Goal: Information Seeking & Learning: Compare options

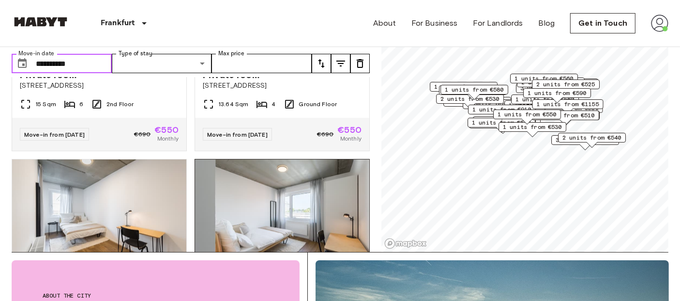
scroll to position [6133, 0]
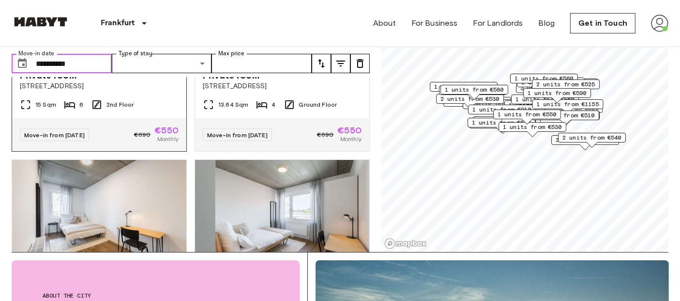
click at [117, 62] on img at bounding box center [99, 4] width 174 height 116
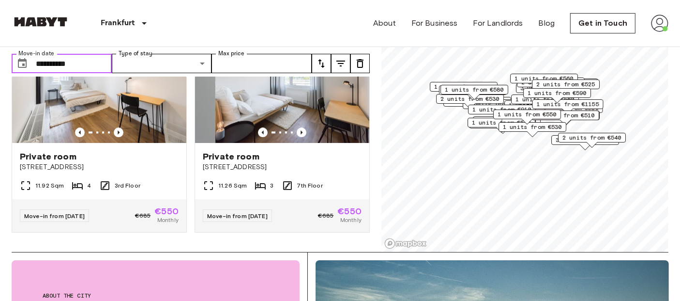
scroll to position [6392, 0]
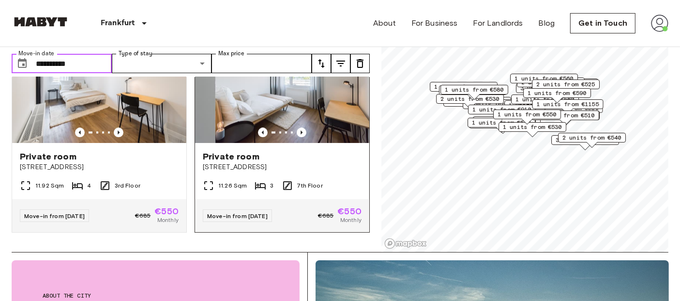
click at [268, 101] on img at bounding box center [282, 85] width 174 height 116
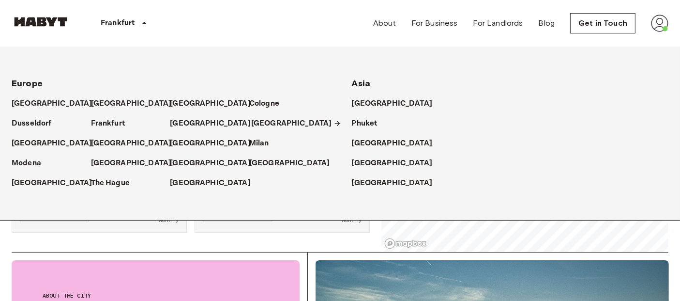
click at [262, 123] on p "[GEOGRAPHIC_DATA]" at bounding box center [291, 124] width 81 height 12
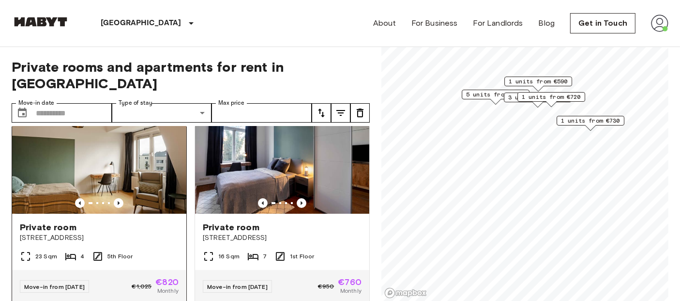
scroll to position [20, 0]
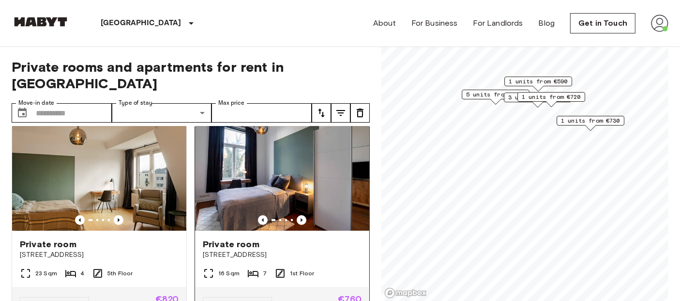
click at [243, 158] on img at bounding box center [282, 172] width 174 height 116
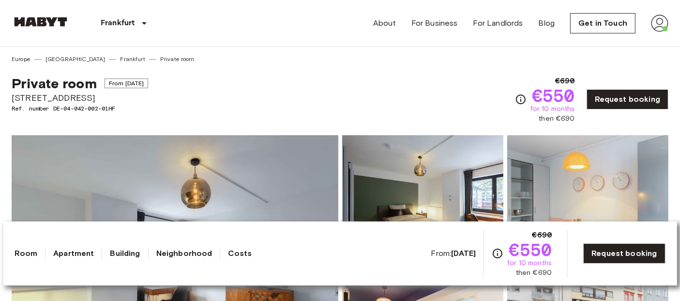
drag, startPoint x: 6, startPoint y: 97, endPoint x: 121, endPoint y: 101, distance: 114.9
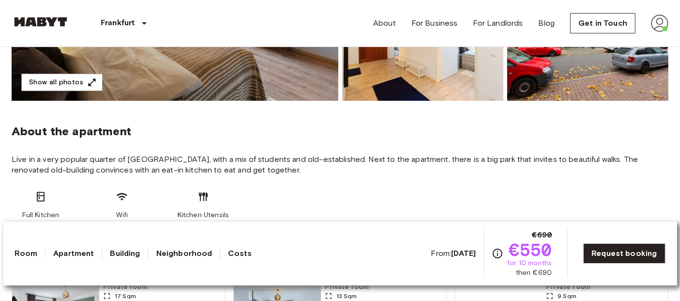
scroll to position [292, 0]
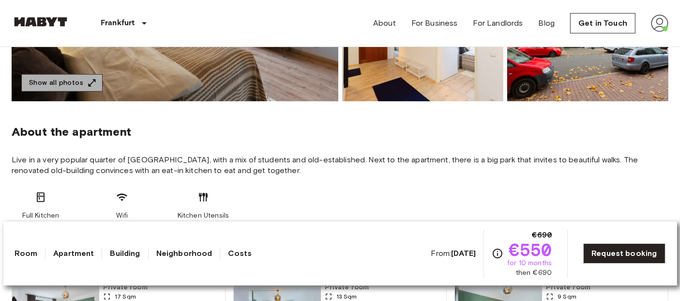
click at [91, 75] on button "Show all photos" at bounding box center [61, 83] width 81 height 18
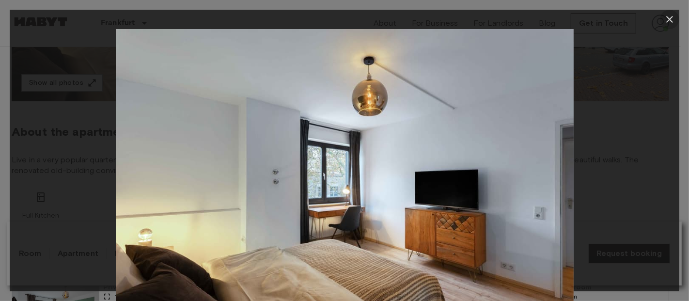
click at [669, 23] on icon "button" at bounding box center [669, 20] width 12 height 12
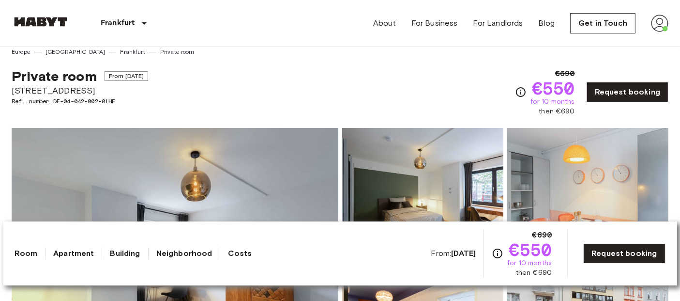
scroll to position [0, 0]
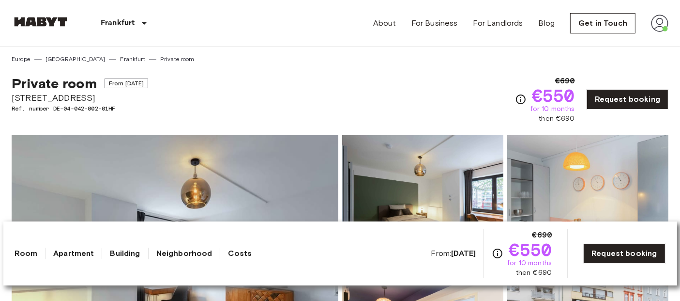
copy span "[STREET_ADDRESS]"
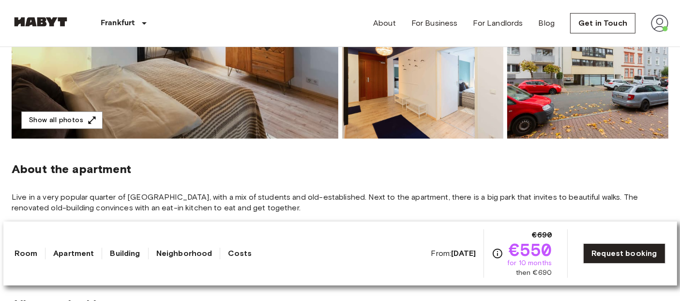
scroll to position [255, 0]
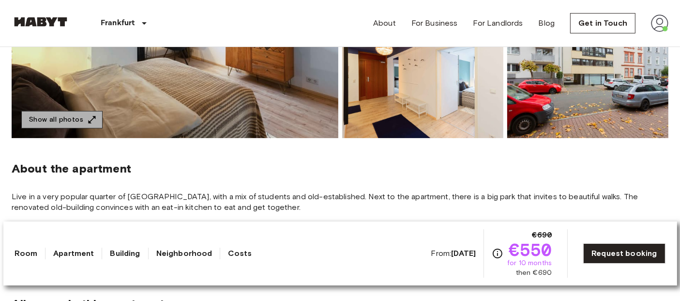
click at [68, 112] on button "Show all photos" at bounding box center [61, 120] width 81 height 18
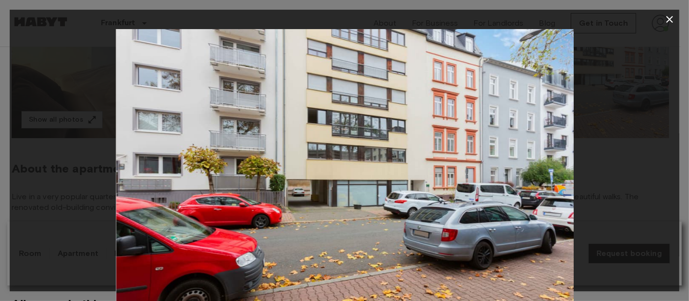
drag, startPoint x: 273, startPoint y: 169, endPoint x: 261, endPoint y: 141, distance: 29.7
click at [261, 141] on img at bounding box center [345, 181] width 458 height 305
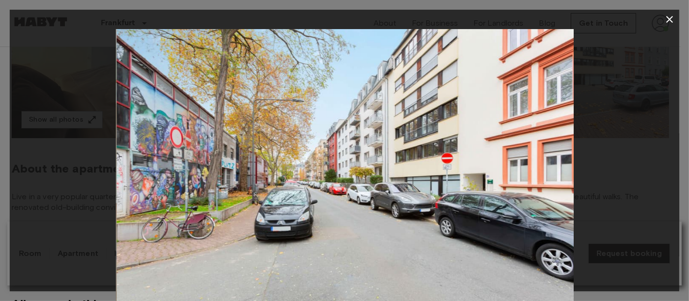
drag, startPoint x: 319, startPoint y: 169, endPoint x: 297, endPoint y: 158, distance: 23.8
click at [297, 158] on img at bounding box center [345, 181] width 458 height 305
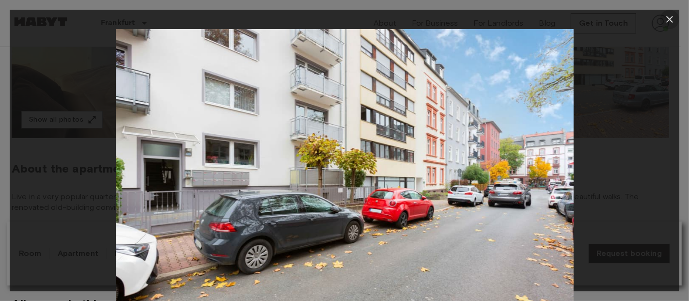
click at [671, 19] on icon "button" at bounding box center [669, 20] width 12 height 12
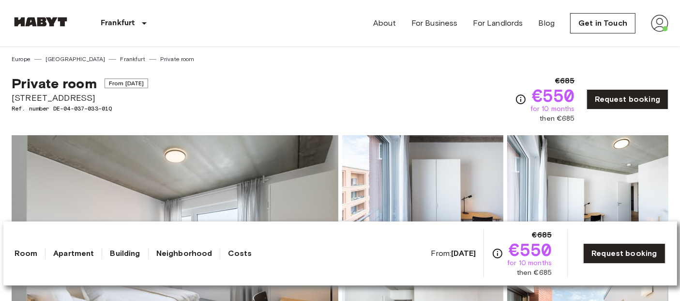
drag, startPoint x: 7, startPoint y: 98, endPoint x: 109, endPoint y: 99, distance: 102.2
copy span "Gref-Völsing-Straße 15"
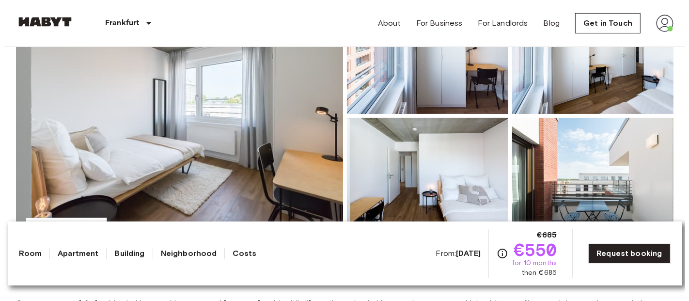
scroll to position [271, 0]
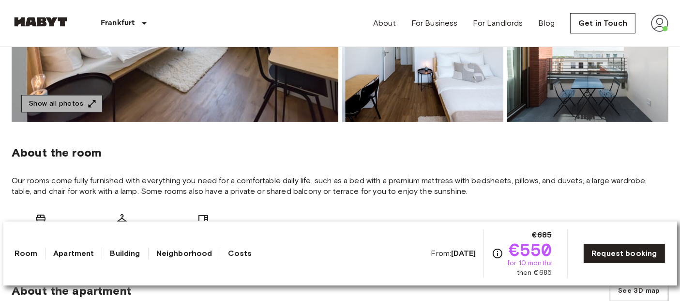
click at [70, 109] on button "Show all photos" at bounding box center [61, 104] width 81 height 18
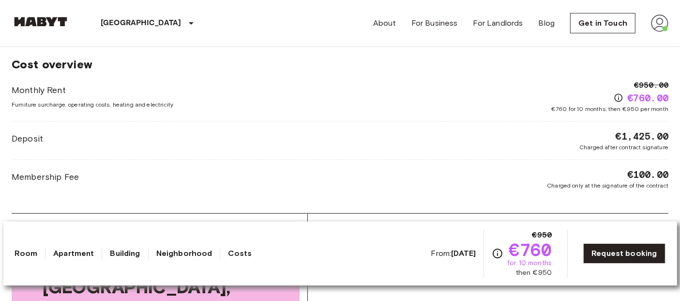
scroll to position [887, 0]
